Goal: Book appointment/travel/reservation

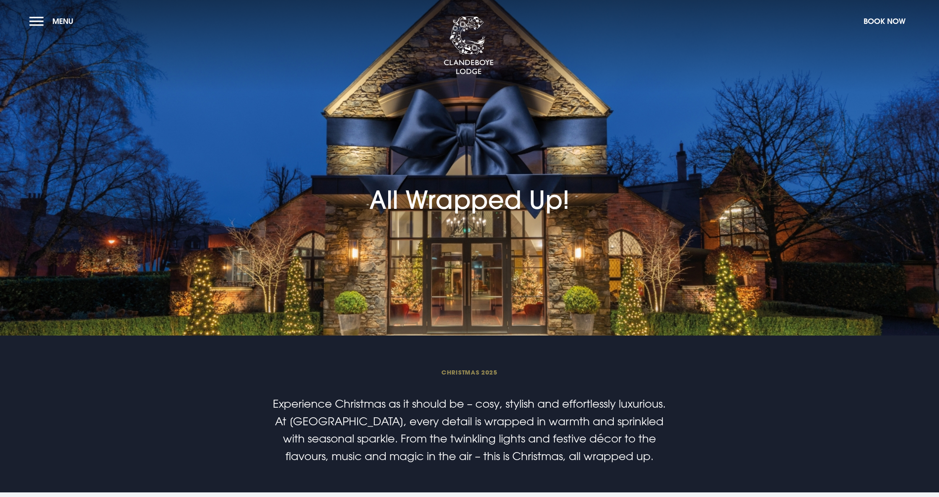
checkbox input "true"
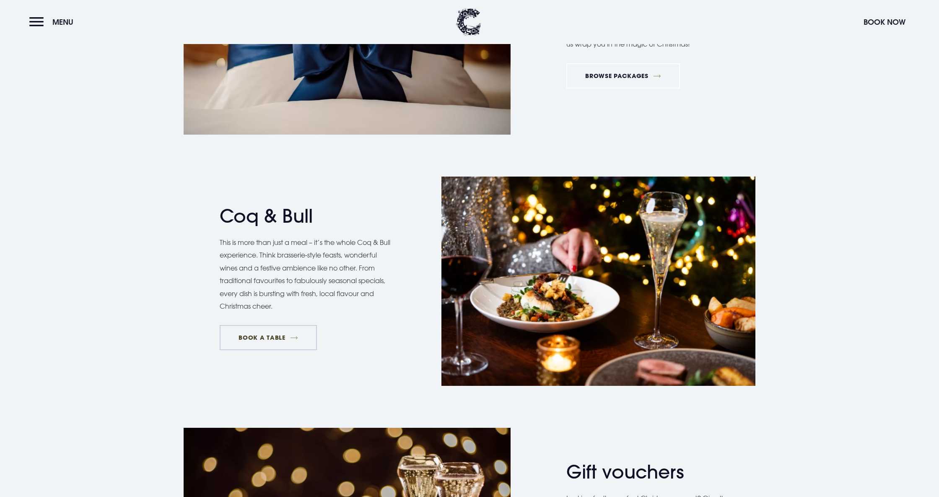
scroll to position [1383, 0]
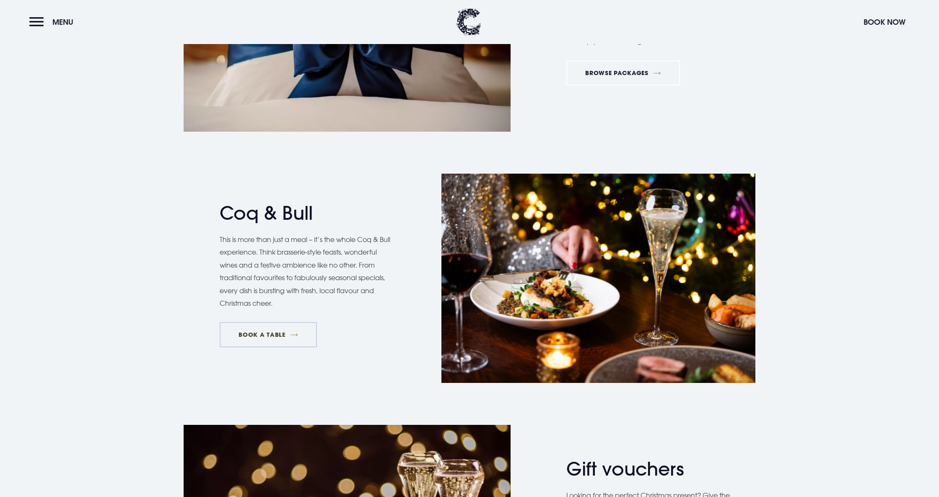
click at [256, 328] on link "BOOK A TABLE" at bounding box center [268, 334] width 97 height 25
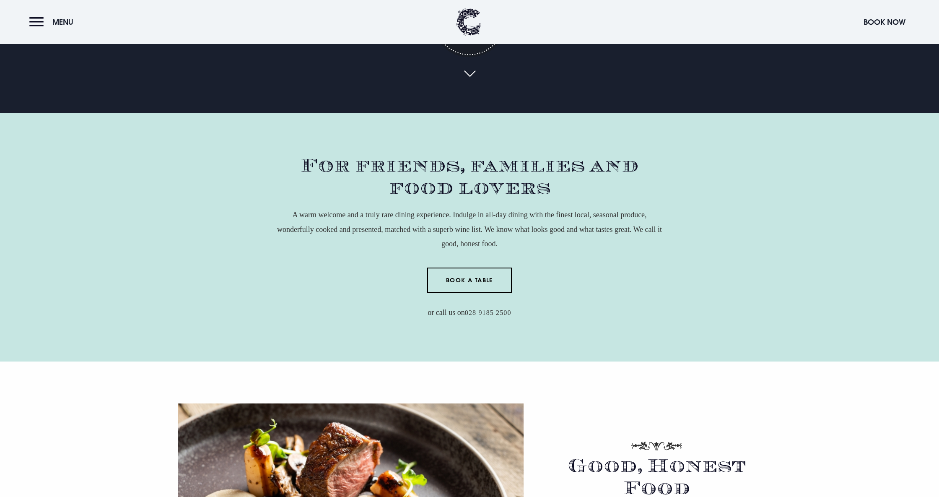
scroll to position [232, 0]
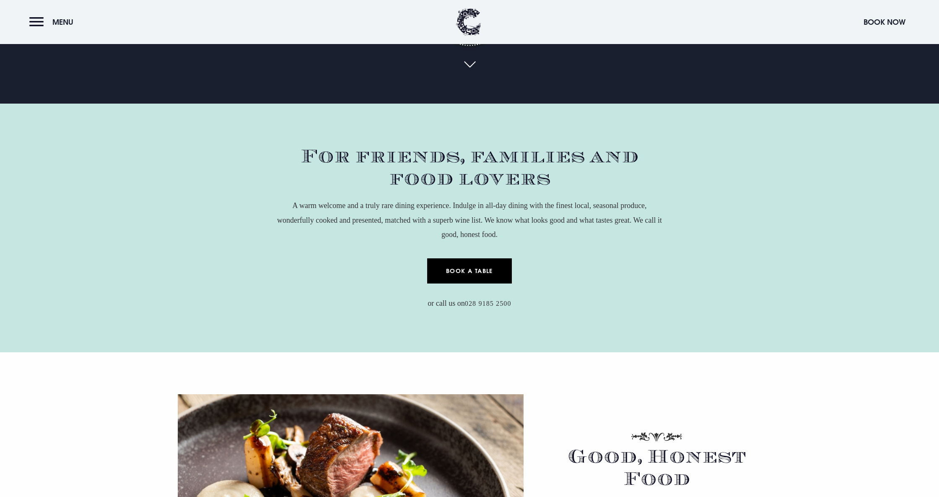
click at [481, 267] on link "Book a Table" at bounding box center [469, 270] width 85 height 25
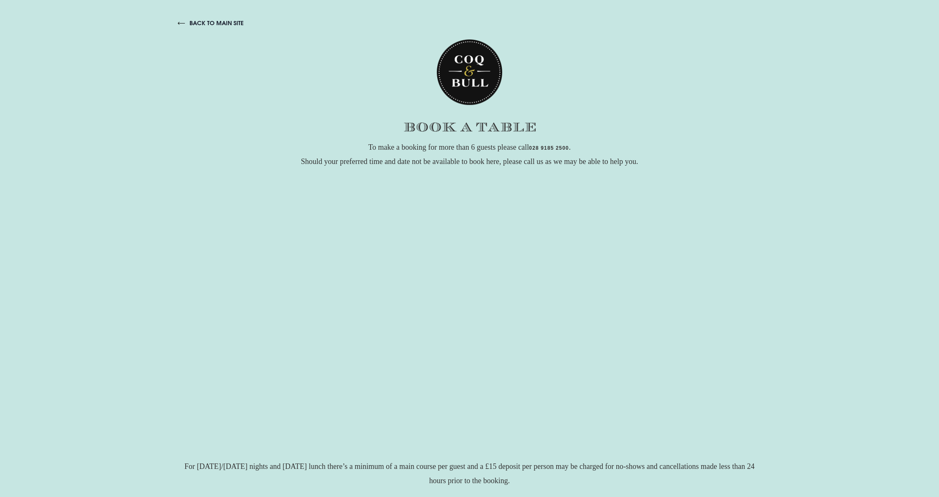
click at [776, 290] on div "back to main site To make a booking for more than 6 guests please call 028 9185…" at bounding box center [469, 248] width 939 height 497
click at [206, 24] on link "back to main site" at bounding box center [211, 23] width 66 height 8
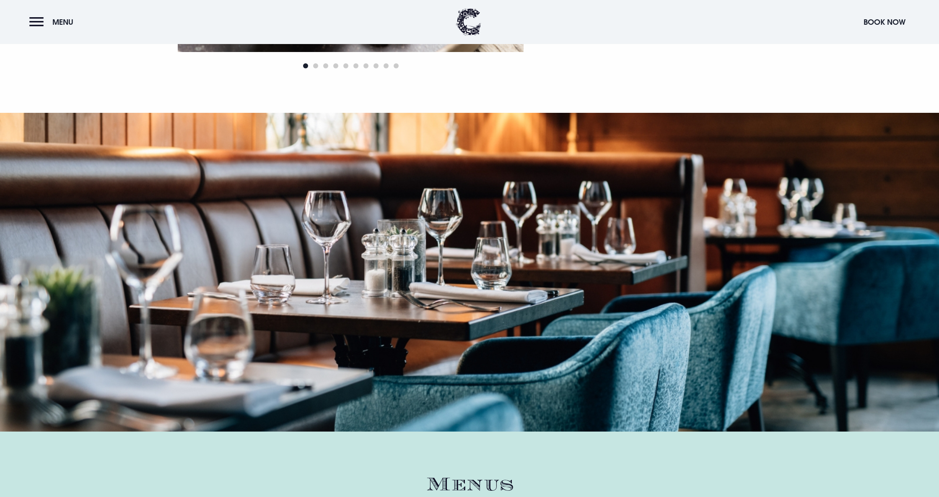
scroll to position [807, 0]
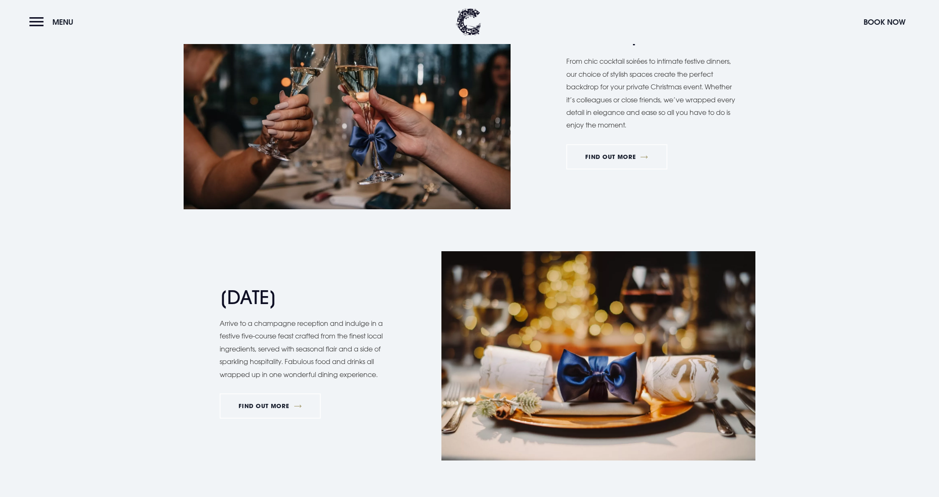
scroll to position [781, 0]
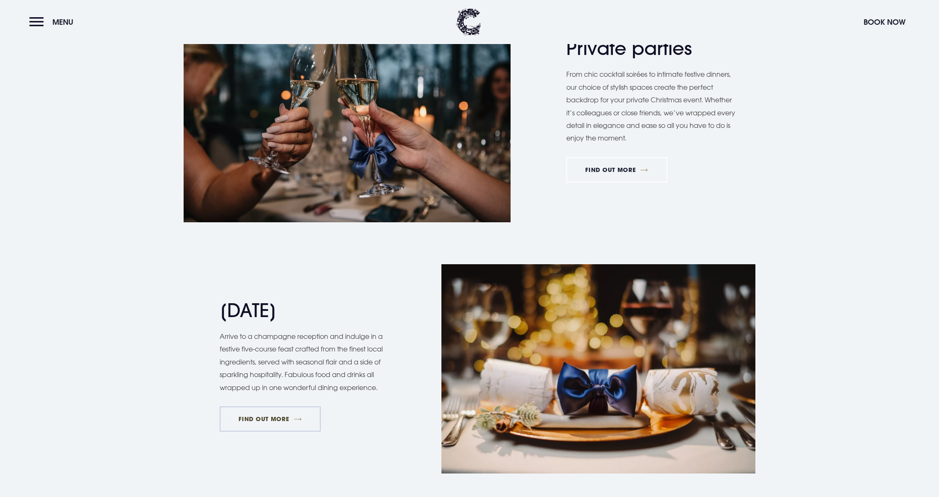
click at [260, 416] on link "FIND OUT MORE" at bounding box center [270, 418] width 101 height 25
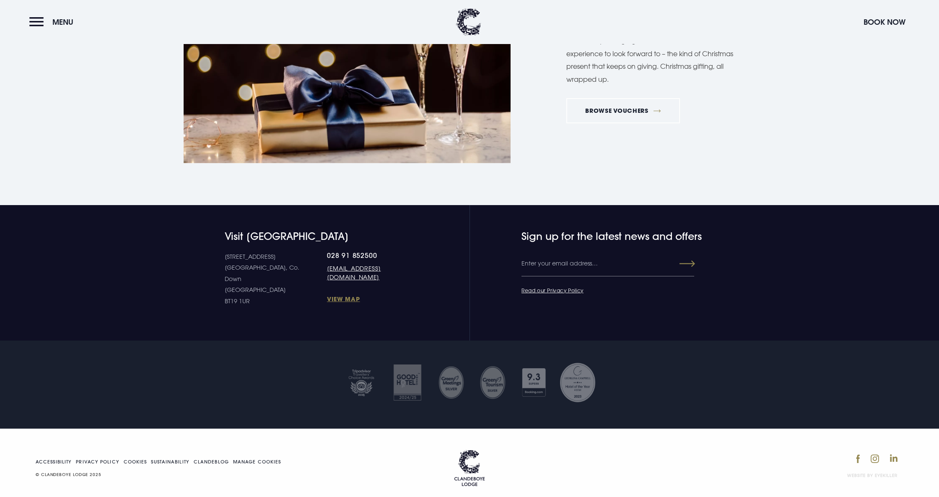
scroll to position [1862, 0]
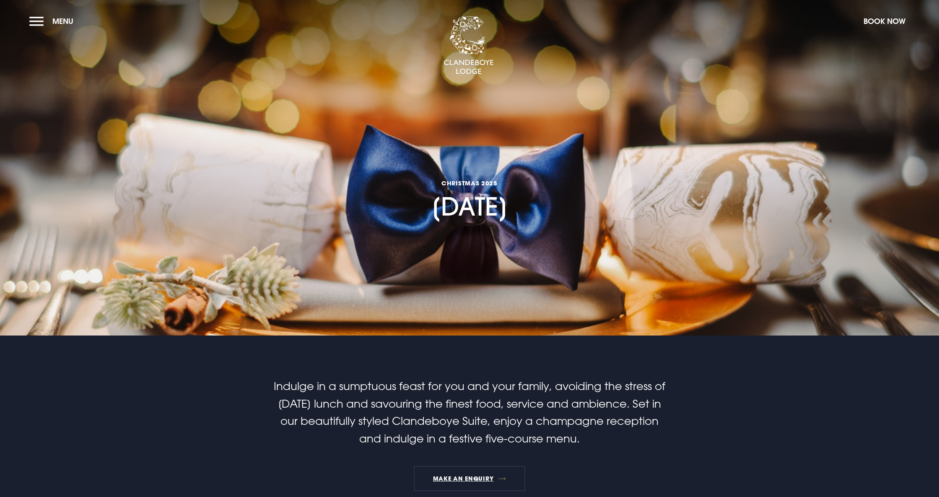
checkbox input "true"
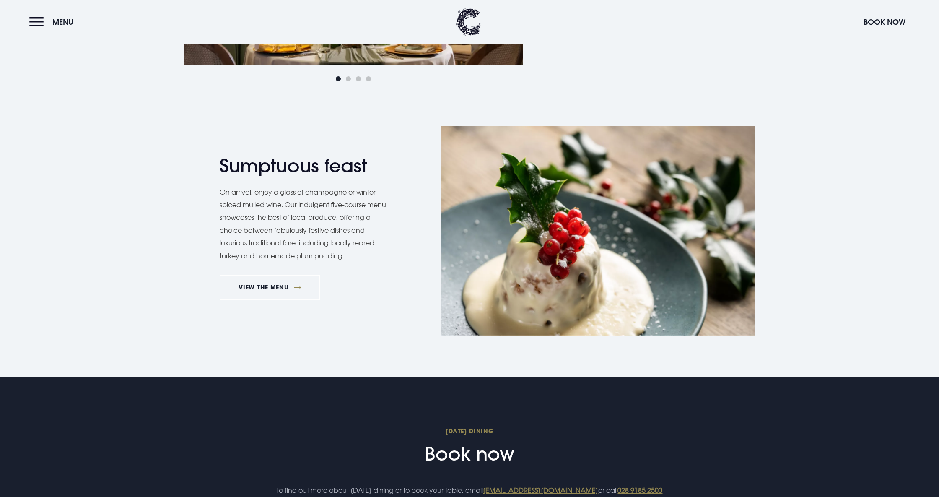
scroll to position [743, 0]
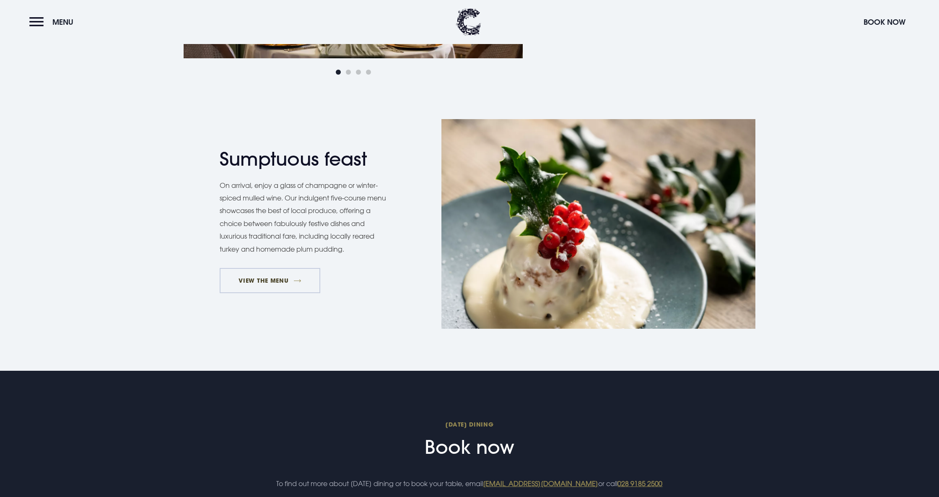
click at [268, 276] on link "VIEW THE MENU" at bounding box center [270, 280] width 101 height 25
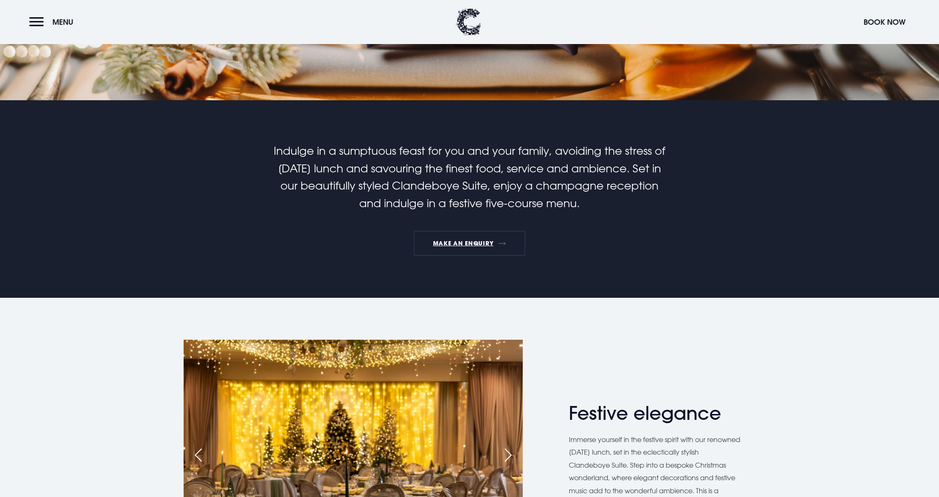
scroll to position [237, 0]
